Goal: Task Accomplishment & Management: Complete application form

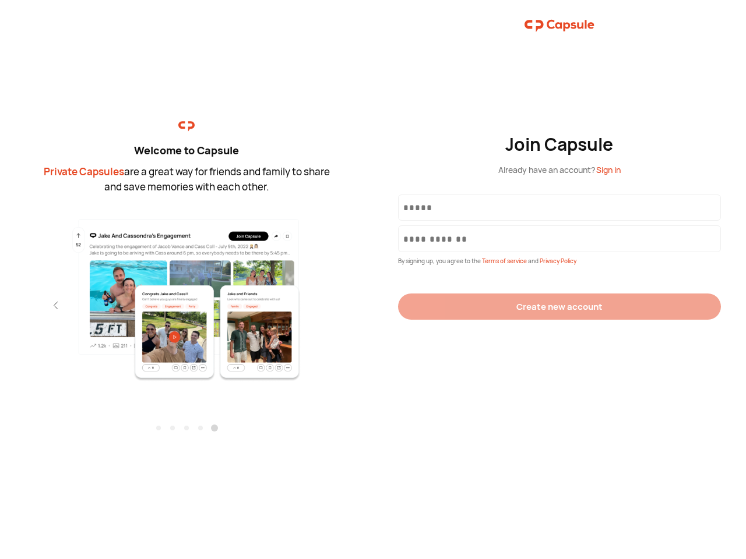
click at [373, 280] on div "Join Capsule Already have an account? Sign in By signing up, you agree to the T…" at bounding box center [559, 279] width 373 height 559
click at [186, 295] on img at bounding box center [186, 299] width 255 height 164
click at [0, 305] on div "Welcome to Capsule Private Capsules are a great way for friends and family to s…" at bounding box center [186, 279] width 373 height 559
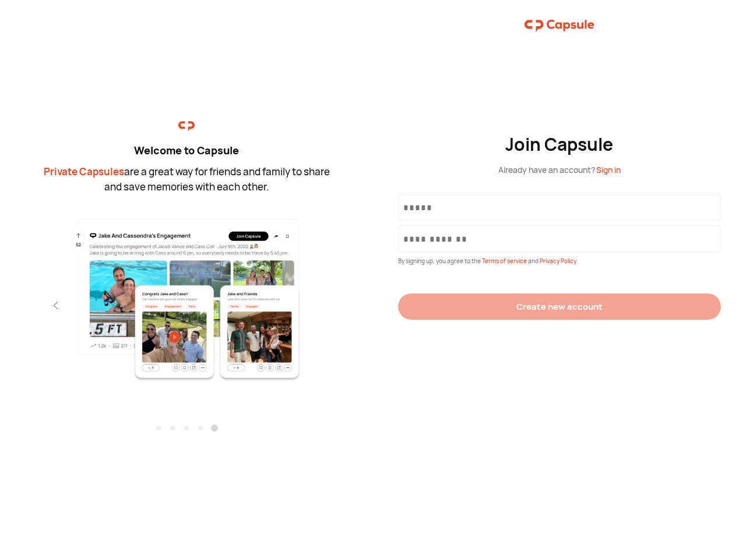
click at [0, 305] on div "Welcome to Capsule Private Capsules are a great way for friends and family to s…" at bounding box center [186, 279] width 373 height 559
click at [35, 305] on div "Welcome to Capsule Private Capsules are a great way for friends and family to s…" at bounding box center [186, 279] width 373 height 559
